Goal: Task Accomplishment & Management: Use online tool/utility

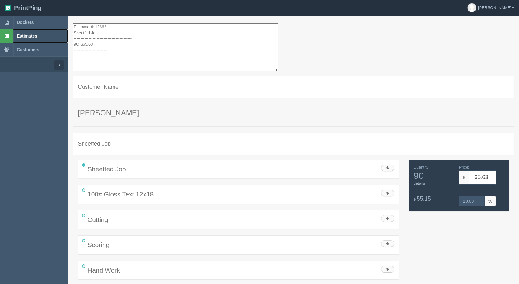
click at [27, 35] on span "Estimates" at bounding box center [27, 35] width 20 height 5
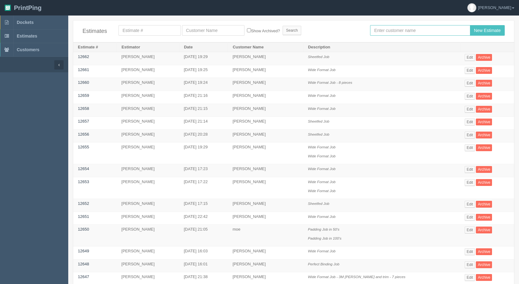
click at [379, 31] on input "text" at bounding box center [420, 30] width 100 height 11
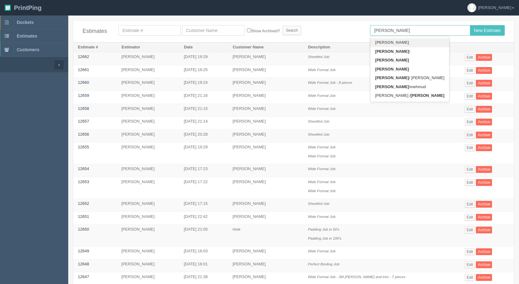
type input "[PERSON_NAME]"
click at [470, 25] on input "New Estimate" at bounding box center [487, 30] width 35 height 11
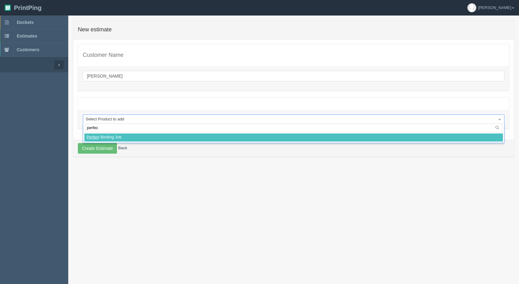
type input "perfect"
select select
select select "0"
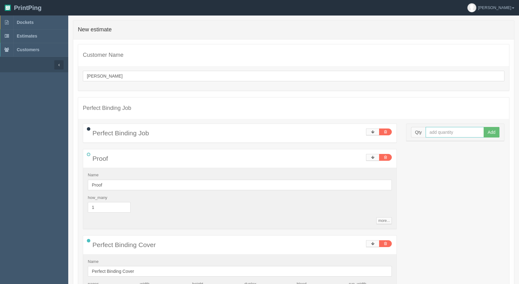
click at [433, 132] on input "text" at bounding box center [454, 132] width 59 height 11
type input "4"
click at [483, 127] on button "Add" at bounding box center [491, 132] width 16 height 11
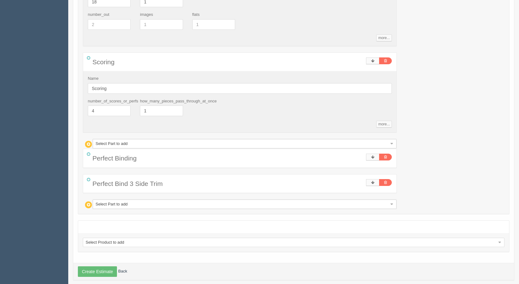
scroll to position [321, 0]
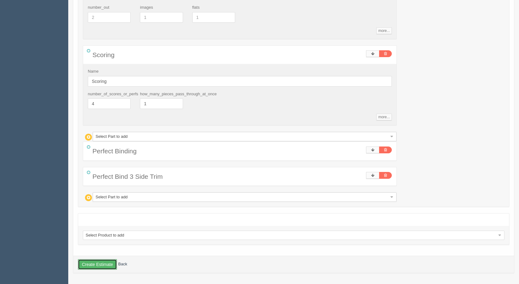
click at [96, 265] on button "Create Estimate" at bounding box center [97, 264] width 39 height 11
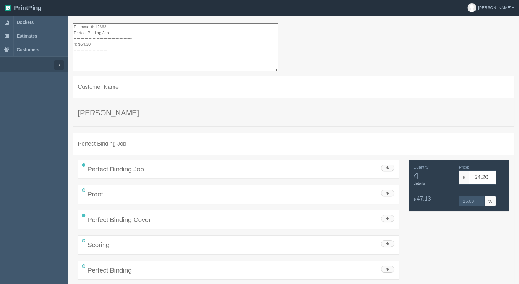
drag, startPoint x: 54, startPoint y: 33, endPoint x: 38, endPoint y: -27, distance: 61.9
click at [38, 0] on html "PrintPing [PERSON_NAME] Administration Edit account ( [EMAIL_ADDRESS][DOMAIN_NA…" at bounding box center [259, 166] width 519 height 332
